Goal: Transaction & Acquisition: Purchase product/service

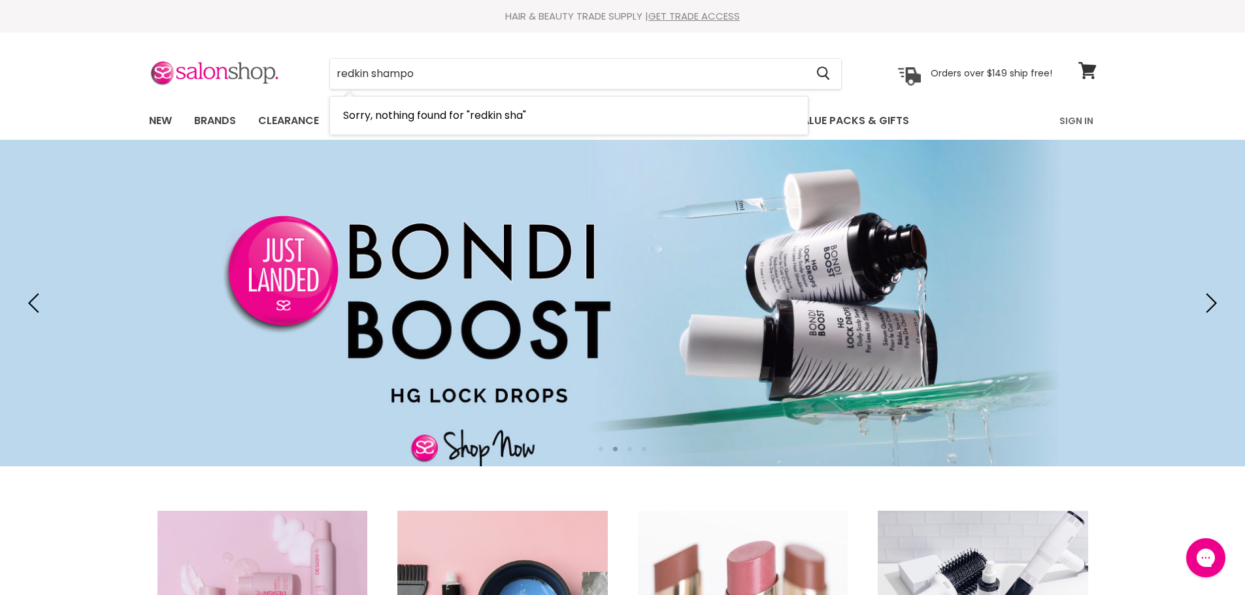
type input "redkin shampoo"
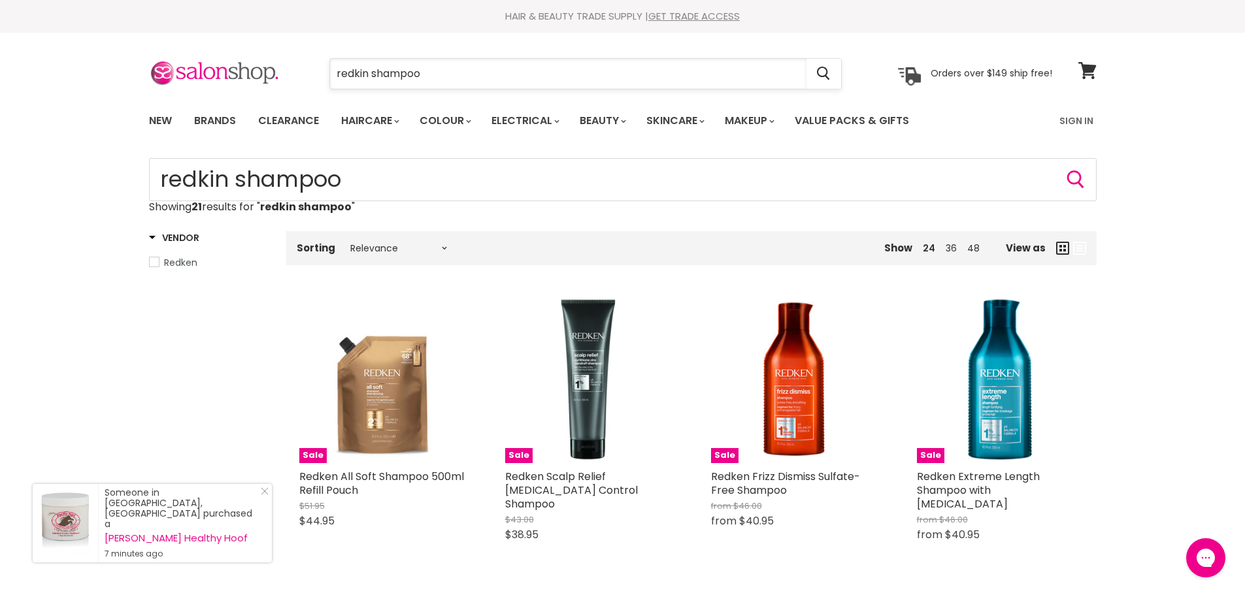
click at [372, 67] on input "redkin shampoo" at bounding box center [568, 74] width 476 height 30
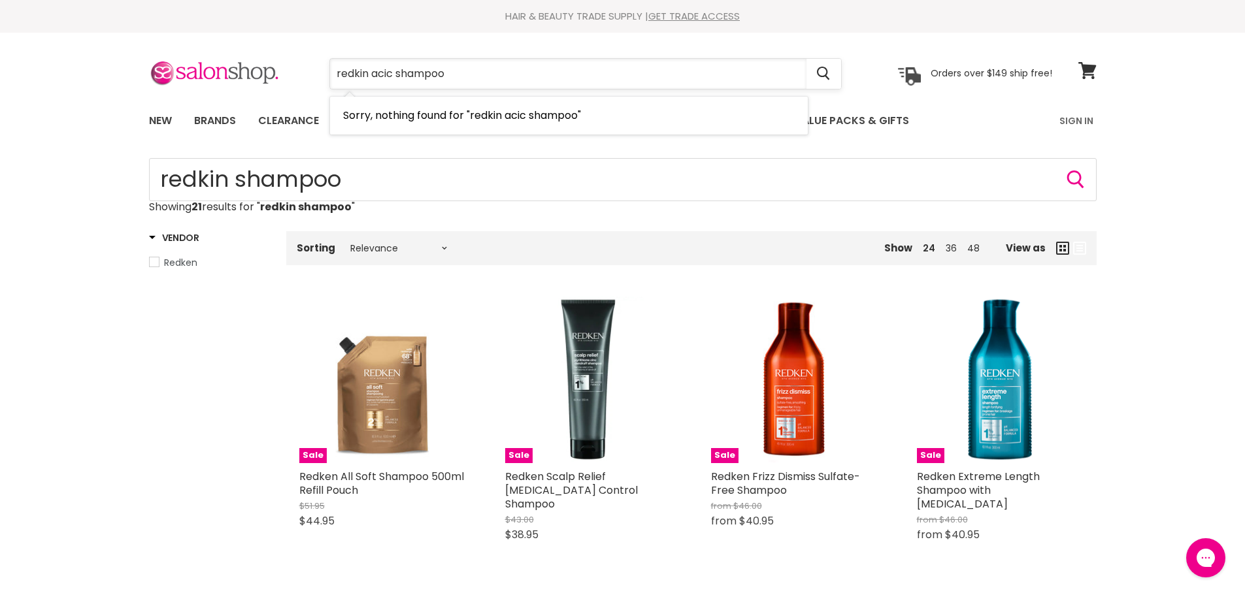
click at [393, 75] on input "redkin acic shampoo" at bounding box center [568, 74] width 476 height 30
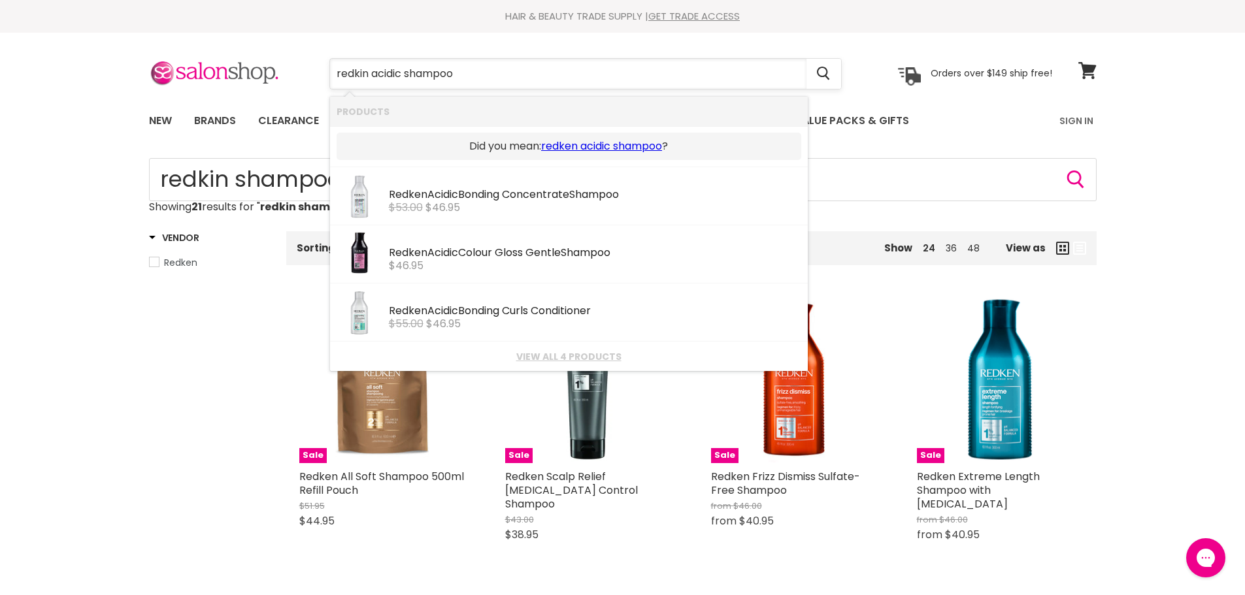
click at [473, 74] on input "redkin acidic shampoo" at bounding box center [568, 74] width 476 height 30
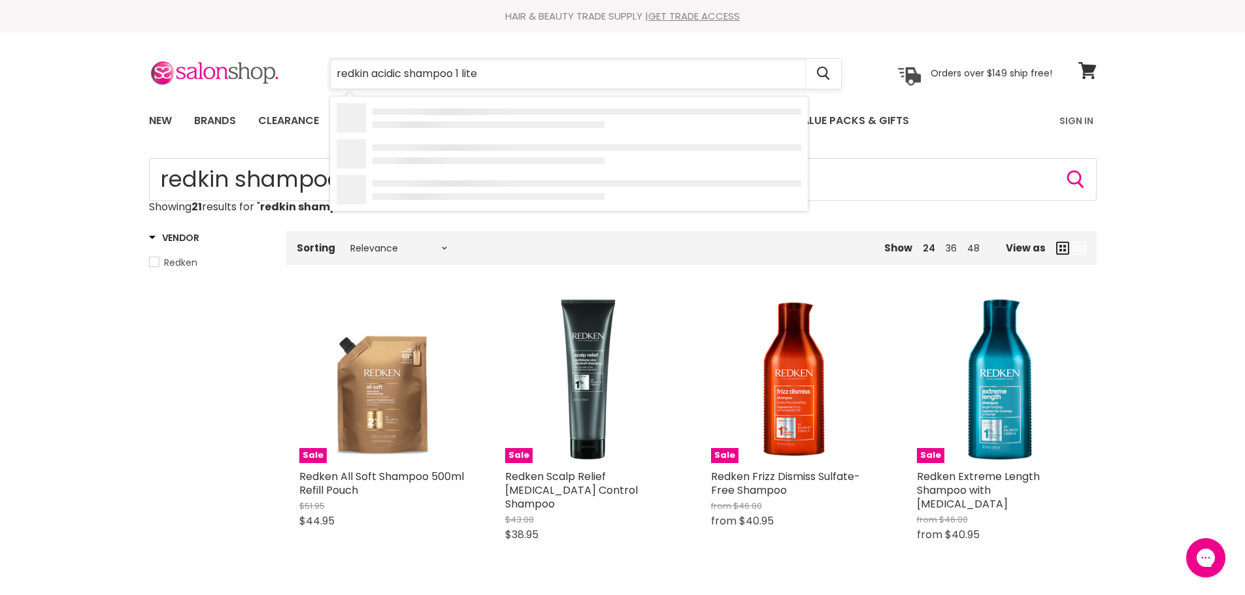
type input "redkin acidic shampoo 1 liter"
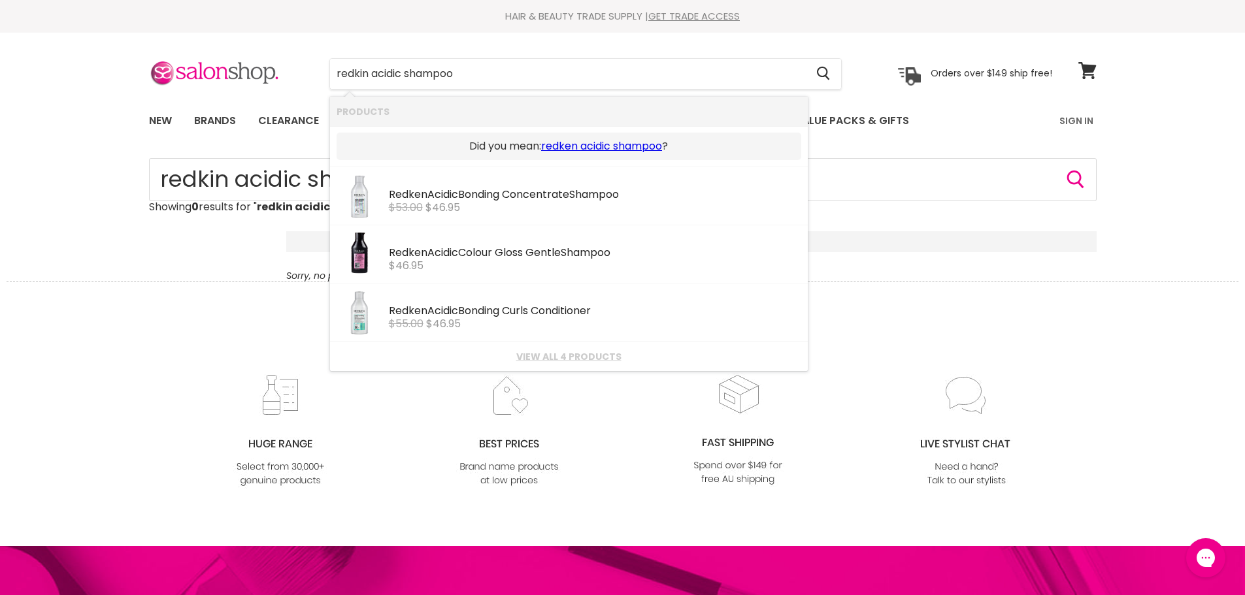
type input "redkin acidic shampoo"
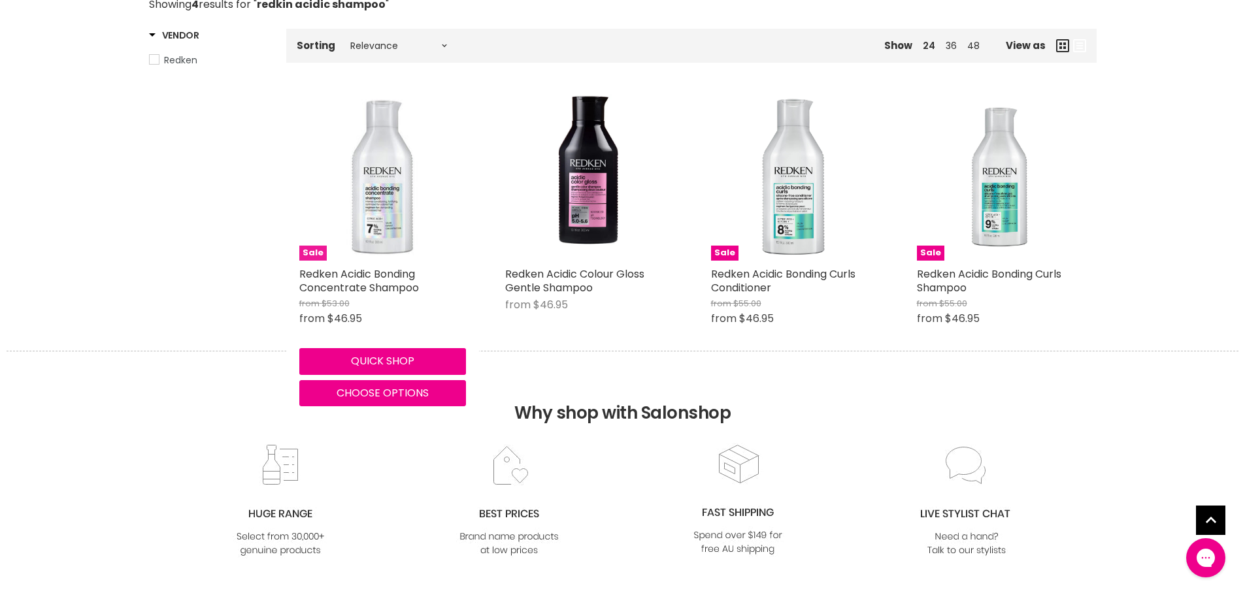
scroll to position [196, 0]
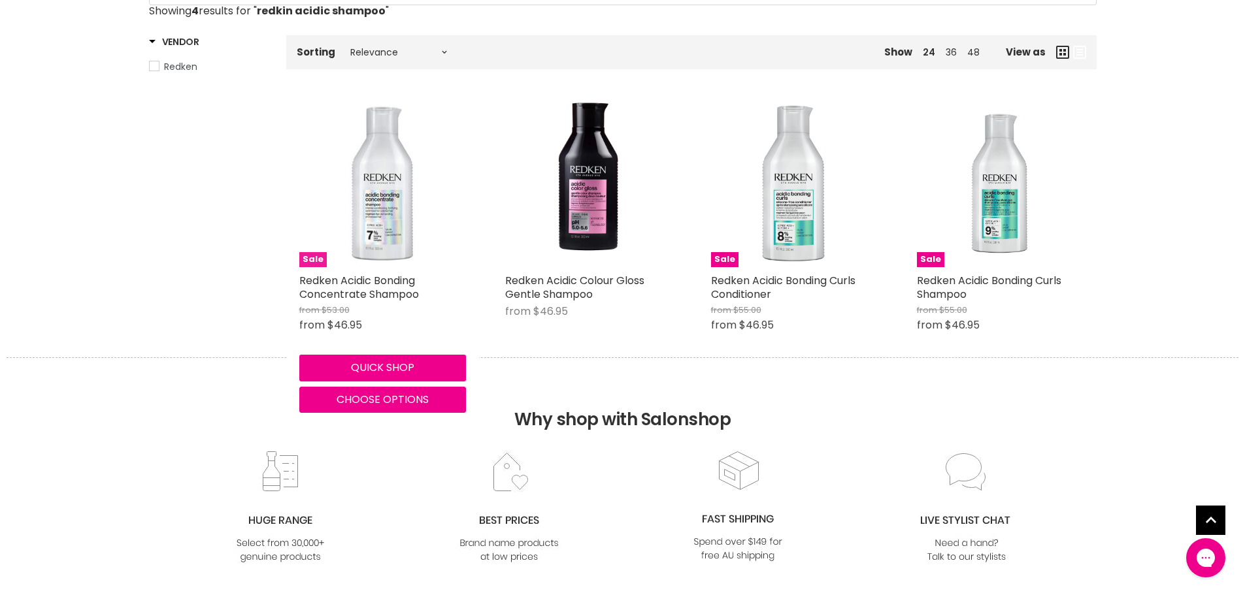
click at [395, 186] on img "Main content" at bounding box center [382, 184] width 167 height 167
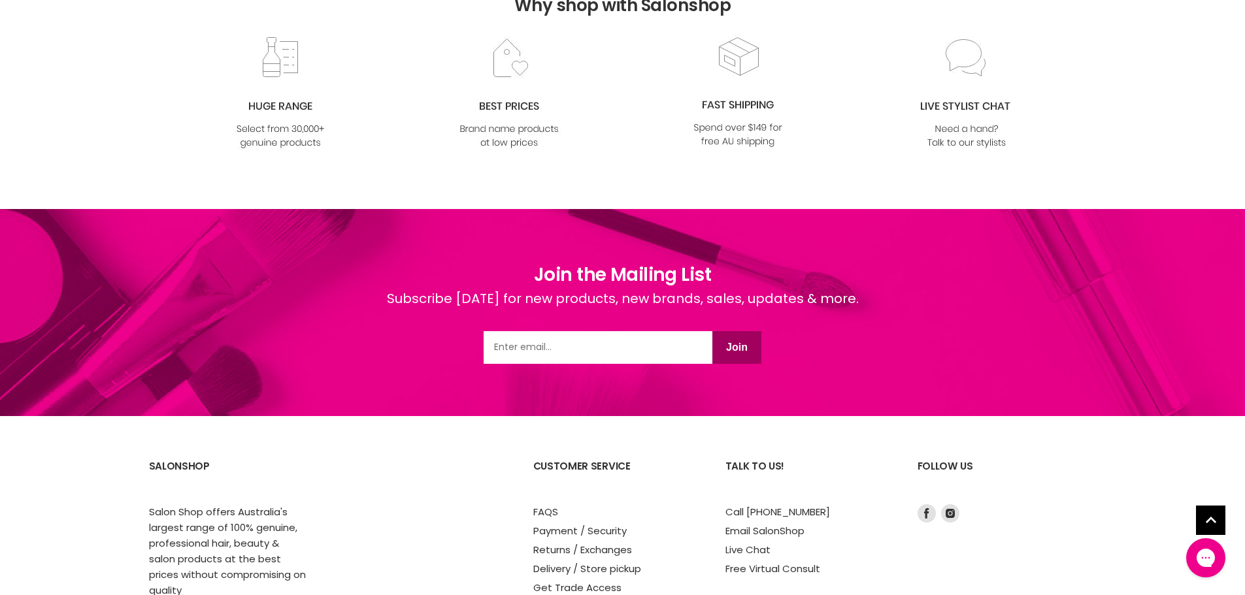
scroll to position [88, 0]
